Goal: Navigation & Orientation: Find specific page/section

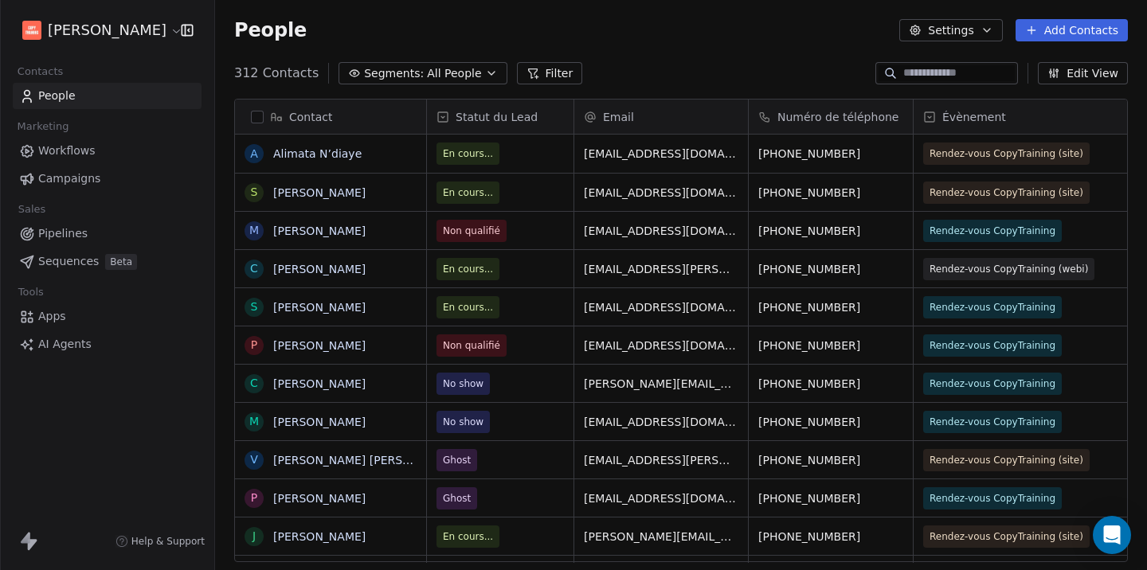
scroll to position [502, 932]
